Goal: Find specific page/section: Find specific page/section

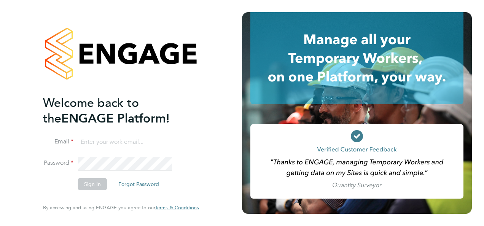
type input "hjones@skilledcareers.co.uk"
click at [91, 177] on li "Password" at bounding box center [117, 167] width 149 height 21
click at [93, 184] on button "Sign In" at bounding box center [92, 184] width 29 height 12
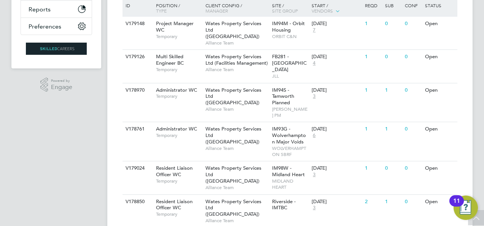
scroll to position [198, 0]
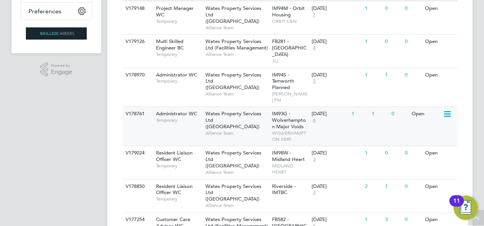
click at [365, 107] on div "V178761 Administrator WC Temporary Wates Property Services Ltd (Central & North…" at bounding box center [290, 126] width 335 height 39
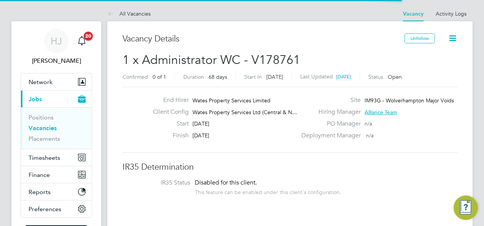
click at [260, 145] on div "End Hirer Wates Property Services Limited Client Config Wates Property Services…" at bounding box center [290, 120] width 335 height 66
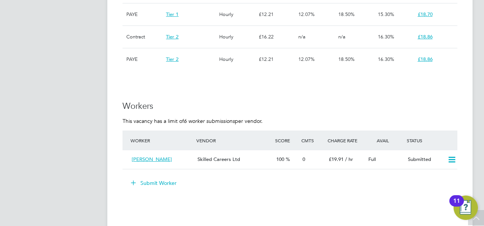
scroll to position [609, 0]
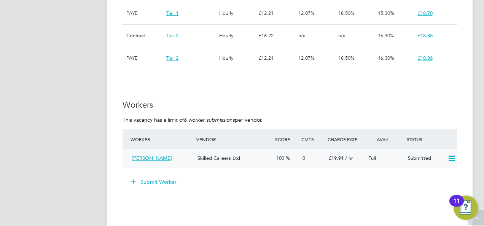
click at [452, 157] on icon at bounding box center [453, 159] width 10 height 6
click at [360, 205] on div "IR35 Determination IR35 Status Disabled for this client. This feature can be en…" at bounding box center [290, 15] width 335 height 926
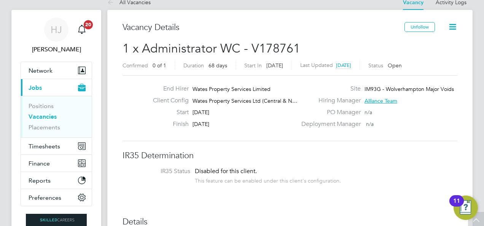
scroll to position [0, 0]
